Goal: Transaction & Acquisition: Purchase product/service

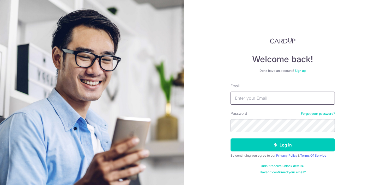
click at [272, 100] on input "Email" at bounding box center [283, 98] width 104 height 13
type input "[EMAIL_ADDRESS][DOMAIN_NAME]"
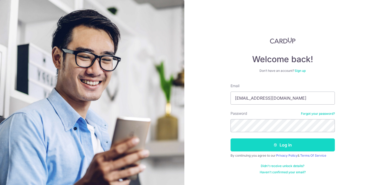
click at [294, 148] on button "Log in" at bounding box center [283, 145] width 104 height 13
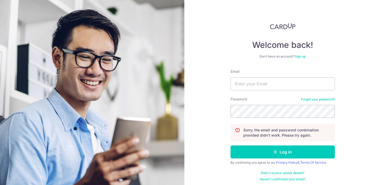
scroll to position [17, 0]
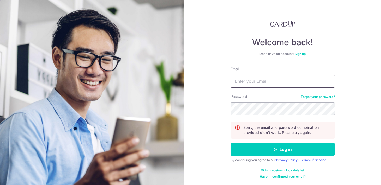
click at [271, 82] on input "Email" at bounding box center [283, 81] width 104 height 13
click at [330, 99] on link "Forgot your password?" at bounding box center [318, 97] width 34 height 4
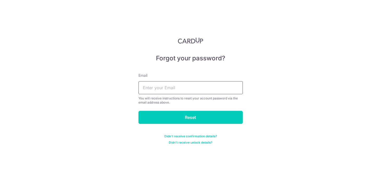
click at [189, 89] on input "text" at bounding box center [190, 87] width 104 height 13
type input "[EMAIL_ADDRESS][DOMAIN_NAME]"
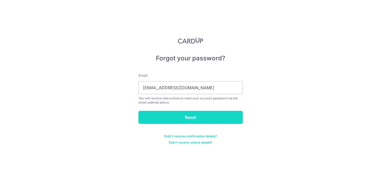
click at [183, 122] on input "Reset" at bounding box center [190, 117] width 104 height 13
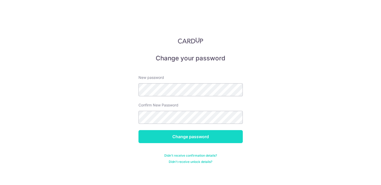
click at [211, 137] on input "Change password" at bounding box center [190, 136] width 104 height 13
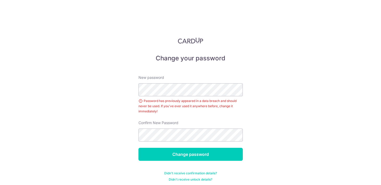
scroll to position [3, 0]
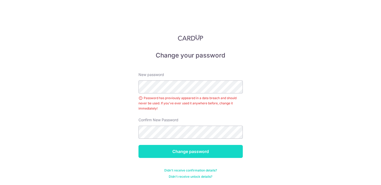
click at [207, 155] on input "Change password" at bounding box center [190, 151] width 104 height 13
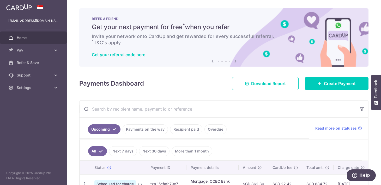
scroll to position [218, 0]
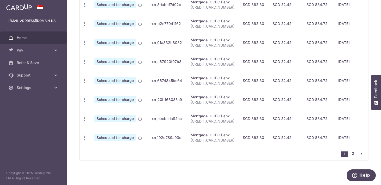
click at [350, 154] on link "2" at bounding box center [353, 154] width 6 height 6
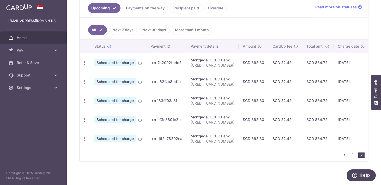
scroll to position [121, 0]
click at [209, 11] on link "Overdue" at bounding box center [215, 8] width 22 height 10
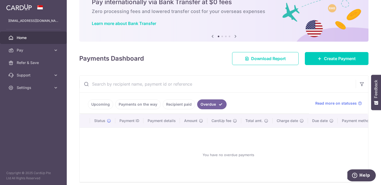
scroll to position [47, 0]
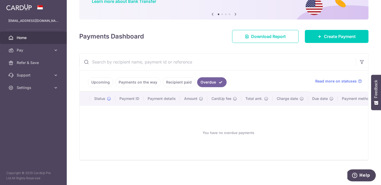
click at [180, 80] on link "Recipient paid" at bounding box center [179, 82] width 32 height 10
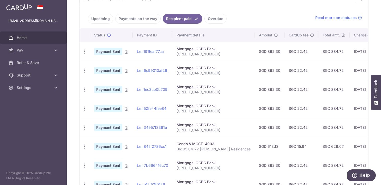
scroll to position [183, 0]
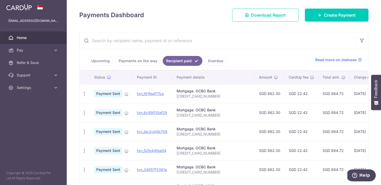
click at [137, 60] on link "Payments on the way" at bounding box center [137, 61] width 45 height 10
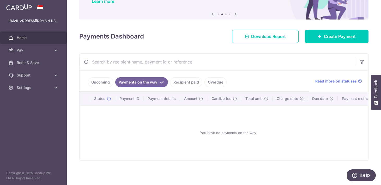
click at [94, 87] on link "Upcoming" at bounding box center [100, 82] width 25 height 10
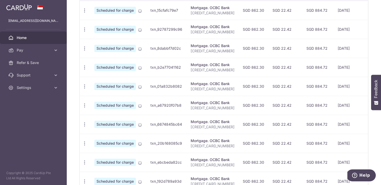
scroll to position [218, 0]
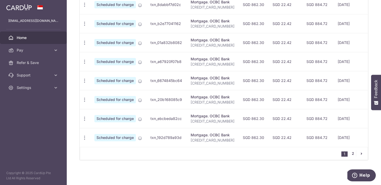
click at [353, 154] on link "2" at bounding box center [353, 154] width 6 height 6
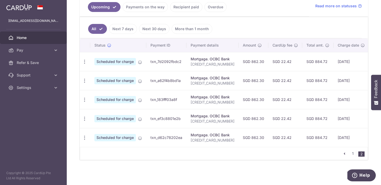
scroll to position [0, 0]
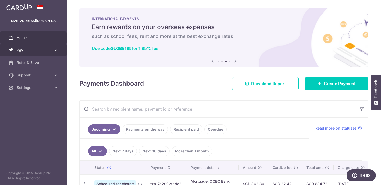
click at [51, 50] on link "Pay" at bounding box center [33, 50] width 67 height 13
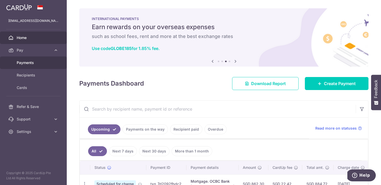
click at [38, 62] on span "Payments" at bounding box center [34, 62] width 34 height 5
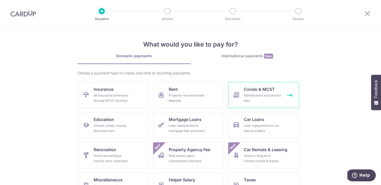
click at [267, 101] on div "Maintenance and service fees" at bounding box center [263, 98] width 38 height 10
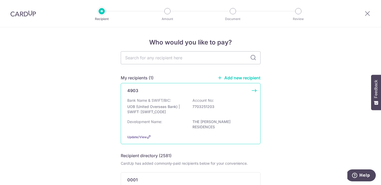
click at [215, 114] on div "Bank Name & SWIFT/BIC: UOB (United Overseas Bank) | SWIFT: [SWIFT_CODE] Account…" at bounding box center [190, 107] width 127 height 19
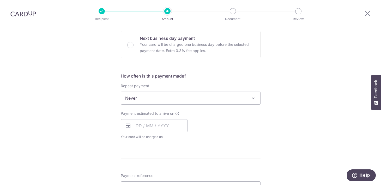
scroll to position [160, 0]
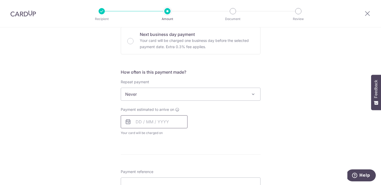
click at [137, 121] on input "text" at bounding box center [154, 122] width 67 height 13
click at [164, 169] on link "10" at bounding box center [163, 169] width 8 height 8
type input "10/09/2025"
click at [224, 117] on div "Payment estimated to arrive on 10/09/2025 Prev Next Sep Oct Nov Dec 2025 2026 2…" at bounding box center [191, 121] width 146 height 29
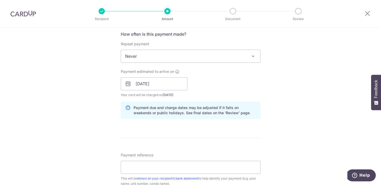
scroll to position [198, 0]
click at [156, 84] on input "10/09/2025" at bounding box center [154, 84] width 67 height 13
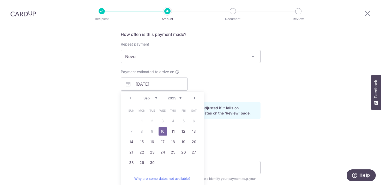
click at [238, 87] on div "Payment estimated to arrive on 10/09/2025 Prev Next Sep Oct Nov Dec 2025 2026 2…" at bounding box center [191, 83] width 146 height 29
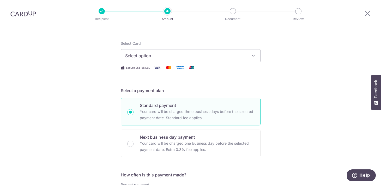
scroll to position [0, 0]
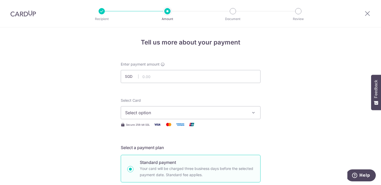
click at [161, 117] on button "Select option" at bounding box center [191, 112] width 140 height 13
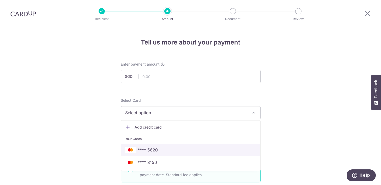
click at [165, 153] on span "**** 5620" at bounding box center [190, 150] width 131 height 6
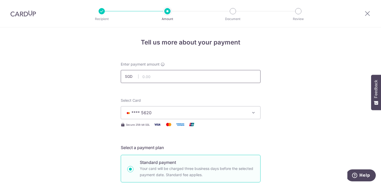
click at [183, 76] on input "text" at bounding box center [191, 76] width 140 height 13
click at [257, 117] on button "**** 5620" at bounding box center [191, 112] width 140 height 13
type input "613.30"
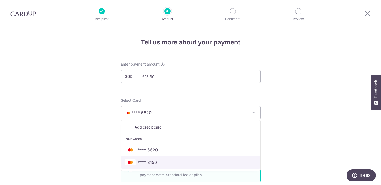
click at [206, 164] on span "**** 3150" at bounding box center [190, 163] width 131 height 6
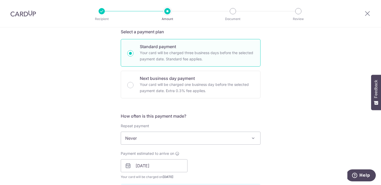
scroll to position [128, 0]
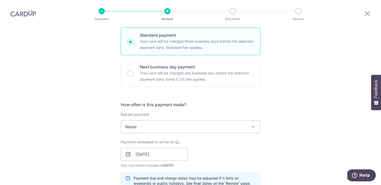
click at [194, 128] on span "Never" at bounding box center [190, 127] width 139 height 13
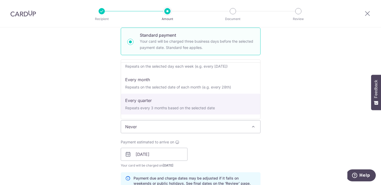
scroll to position [52, 0]
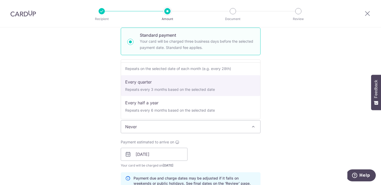
select select "4"
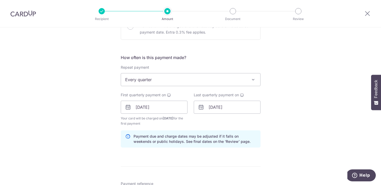
scroll to position [176, 0]
click at [173, 108] on input "10/09/2025" at bounding box center [154, 106] width 67 height 13
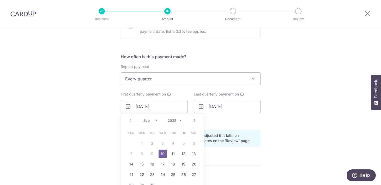
click at [155, 120] on select "Sep Oct Nov Dec" at bounding box center [150, 121] width 14 height 4
click at [164, 143] on link "1" at bounding box center [163, 144] width 8 height 8
type input "01/10/2025"
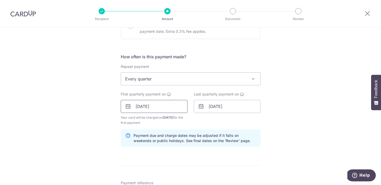
click at [156, 107] on input "01/10/2025" at bounding box center [154, 106] width 67 height 13
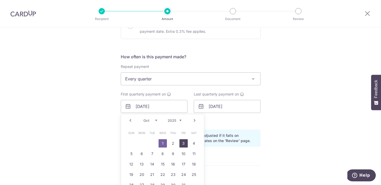
click at [183, 144] on link "3" at bounding box center [183, 144] width 8 height 8
type input "03/10/2025"
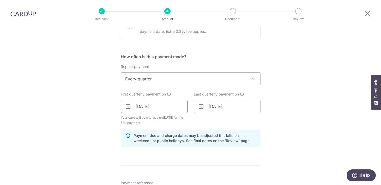
click at [171, 110] on input "03/10/2025" at bounding box center [154, 106] width 67 height 13
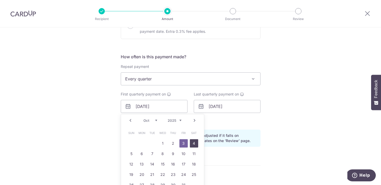
click at [196, 143] on link "4" at bounding box center [194, 144] width 8 height 8
type input "04/10/2025"
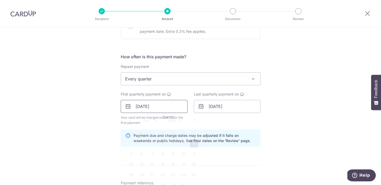
click at [173, 112] on input "04/10/2025" at bounding box center [154, 106] width 67 height 13
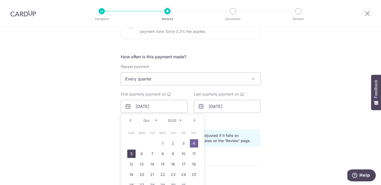
click at [133, 153] on link "5" at bounding box center [131, 154] width 8 height 8
type input "05/10/2025"
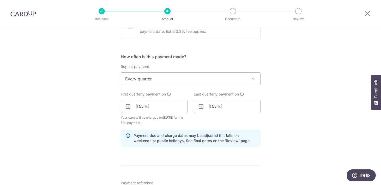
click at [278, 112] on div "Tell us more about your payment Enter payment amount SGD 613.30 613.30 Select C…" at bounding box center [190, 101] width 381 height 498
click at [165, 107] on input "05/10/2025" at bounding box center [154, 106] width 67 height 13
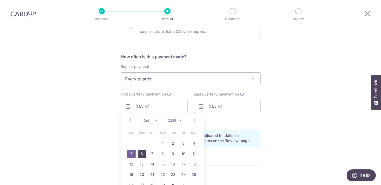
click at [142, 154] on link "6" at bounding box center [142, 154] width 8 height 8
type input "06/10/2025"
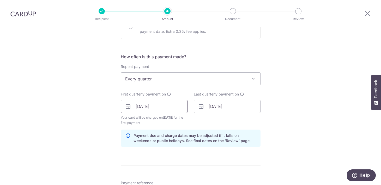
click at [169, 106] on input "06/10/2025" at bounding box center [154, 106] width 67 height 13
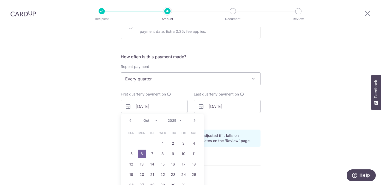
click at [249, 120] on div "Last quarterly payment on 06/10/2025" at bounding box center [227, 109] width 73 height 34
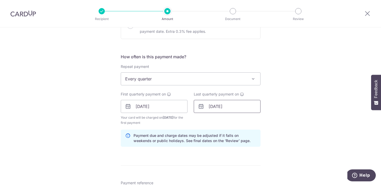
click at [238, 111] on input "06/10/2025" at bounding box center [227, 106] width 67 height 13
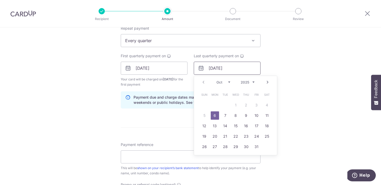
scroll to position [216, 0]
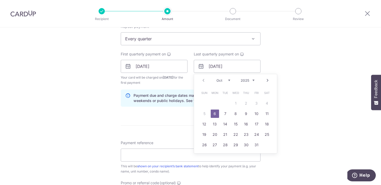
click at [251, 81] on select "2025 2026 2027 2028 2029 2030 2031 2032 2033 2034 2035" at bounding box center [248, 81] width 14 height 4
click at [234, 114] on link "6" at bounding box center [236, 114] width 8 height 8
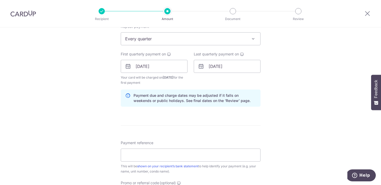
click at [283, 91] on div "Tell us more about your payment Enter payment amount SGD 613.30 613.30 Select C…" at bounding box center [190, 61] width 381 height 498
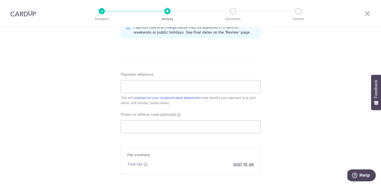
scroll to position [220, 0]
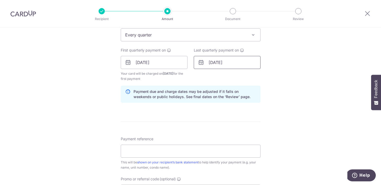
click at [234, 66] on input "06/10/2027" at bounding box center [227, 62] width 67 height 13
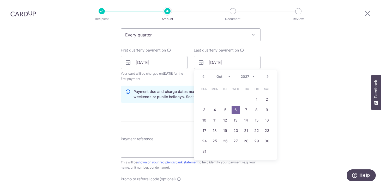
click at [229, 77] on select "Jan Feb Mar Apr May Jun Jul Aug Sep Oct Nov Dec" at bounding box center [223, 77] width 14 height 4
click at [256, 99] on link "6" at bounding box center [256, 99] width 8 height 8
type input "06/08/2027"
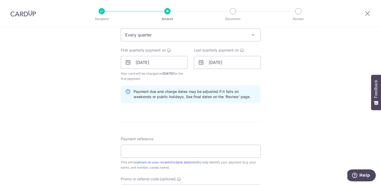
click at [280, 88] on div "Tell us more about your payment Enter payment amount SGD 613.30 613.30 Select C…" at bounding box center [190, 57] width 381 height 498
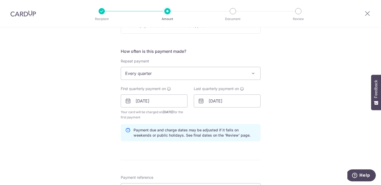
scroll to position [180, 0]
click at [238, 104] on input "06/08/2027" at bounding box center [227, 101] width 67 height 13
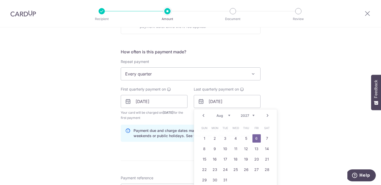
click at [285, 110] on div "Tell us more about your payment Enter payment amount SGD 613.30 613.30 Select C…" at bounding box center [190, 96] width 381 height 498
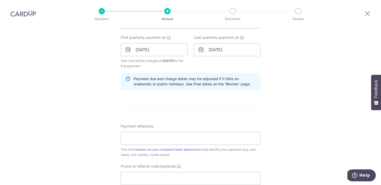
scroll to position [262, 0]
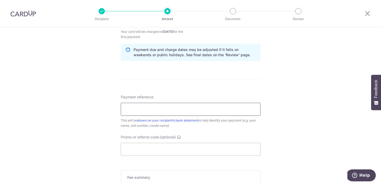
click at [215, 108] on input "Payment reference" at bounding box center [191, 109] width 140 height 13
type input "T"
paste input "Blk 95 04-72 Flo"
type input "Florence Residence Blk 95 04-72"
click at [194, 150] on input "Promo or referral code (optional)" at bounding box center [191, 149] width 140 height 13
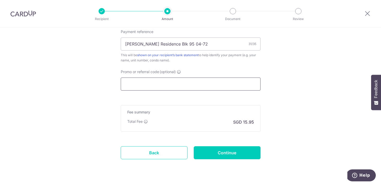
scroll to position [340, 0]
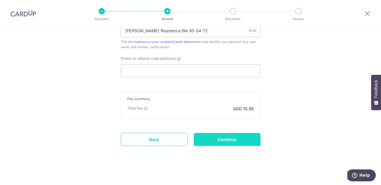
click at [224, 141] on input "Continue" at bounding box center [227, 139] width 67 height 13
type input "Create Schedule"
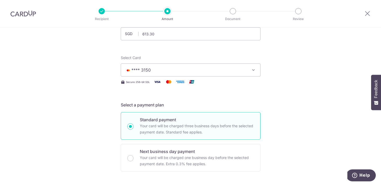
scroll to position [0, 0]
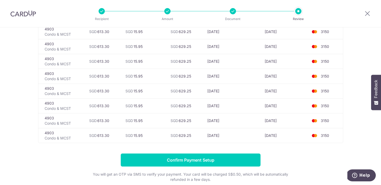
scroll to position [64, 0]
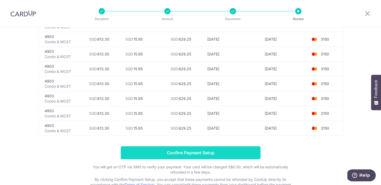
click at [232, 156] on input "Confirm Payment Setup" at bounding box center [191, 153] width 140 height 13
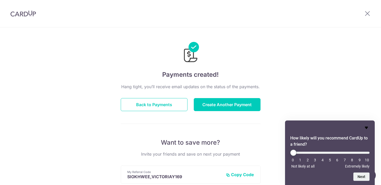
click at [367, 128] on icon "Hide survey" at bounding box center [366, 128] width 6 height 6
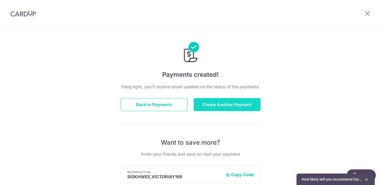
click at [241, 105] on button "Create Another Payment" at bounding box center [227, 104] width 67 height 13
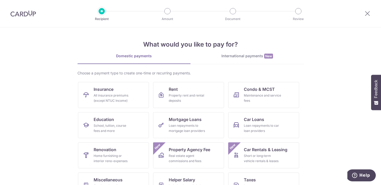
scroll to position [48, 0]
